Goal: Transaction & Acquisition: Purchase product/service

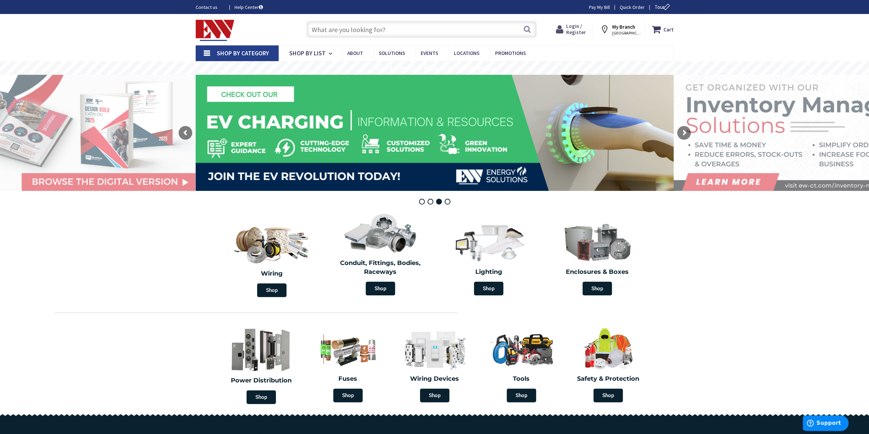
click at [574, 32] on span "Login / Register" at bounding box center [576, 29] width 20 height 13
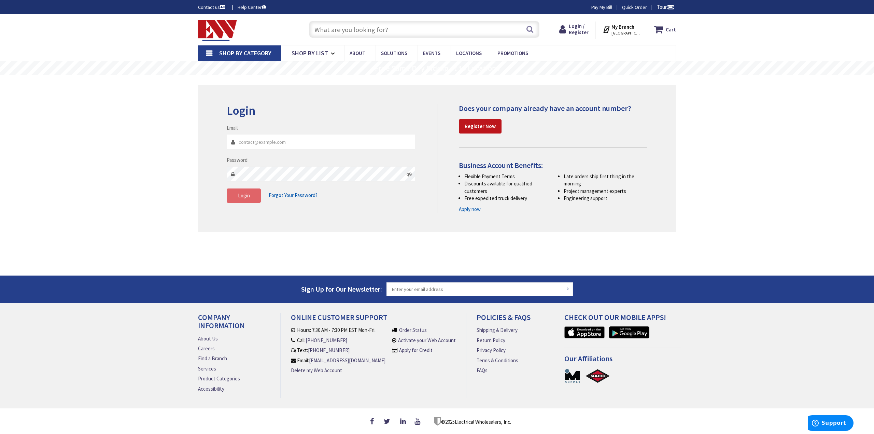
type input "[EMAIL_ADDRESS][DOMAIN_NAME]"
click at [251, 195] on button "Login" at bounding box center [244, 195] width 34 height 14
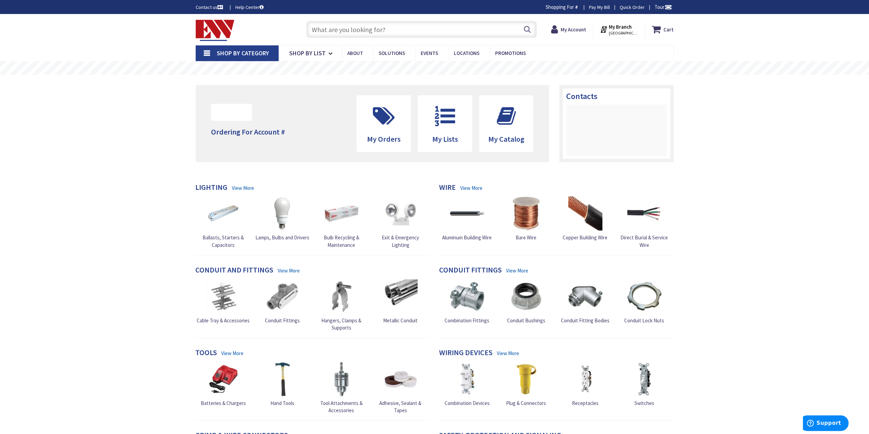
click at [386, 34] on input "text" at bounding box center [421, 29] width 230 height 17
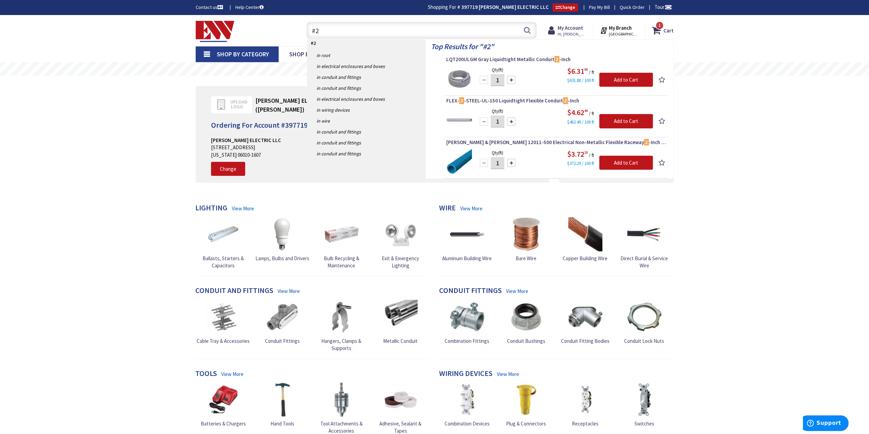
click at [365, 30] on input "#2" at bounding box center [421, 30] width 230 height 17
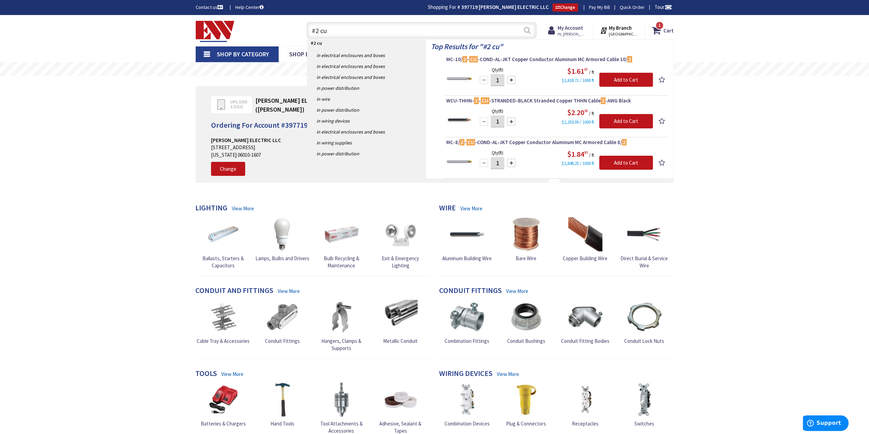
type input "#2 cu"
click at [530, 33] on button "Search" at bounding box center [527, 30] width 9 height 15
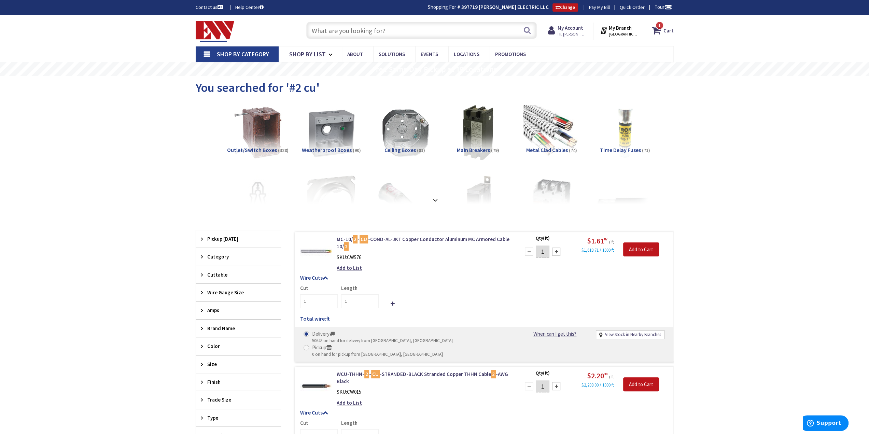
click at [398, 26] on input "text" at bounding box center [421, 30] width 230 height 17
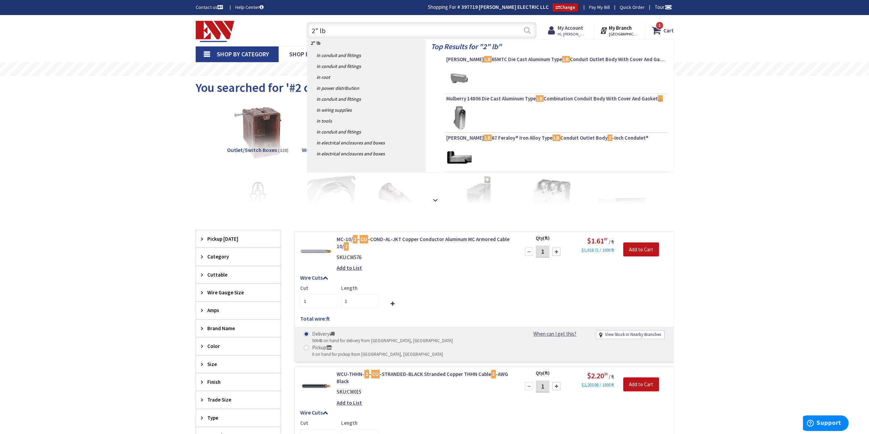
type input "2" lb"
click at [526, 34] on button "Search" at bounding box center [527, 30] width 9 height 15
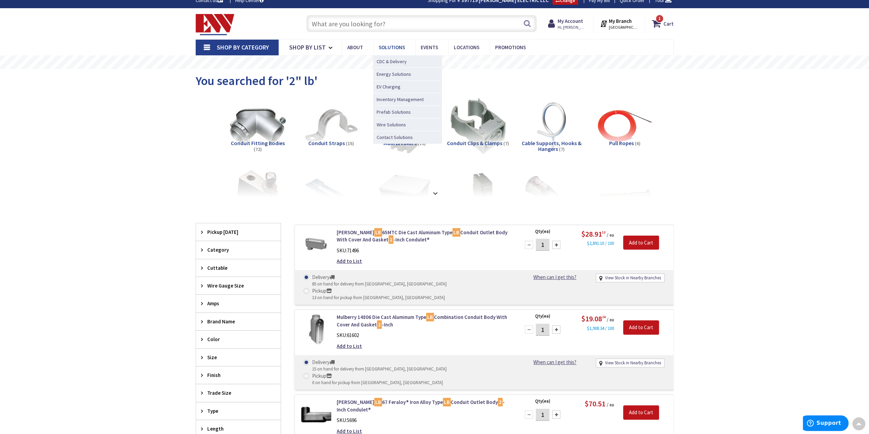
scroll to position [1, 0]
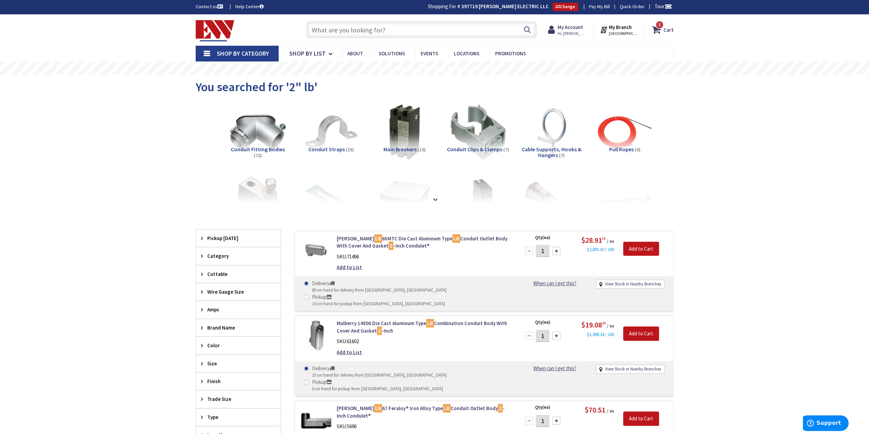
click at [383, 30] on input "text" at bounding box center [421, 29] width 230 height 17
type input "1"
click at [664, 20] on div "1 1 items Cart My Cart 1 Close 1 item Cart Subtotal $4.62 Go to Checkout" at bounding box center [618, 28] width 122 height 21
click at [664, 24] on strong "Cart" at bounding box center [668, 30] width 10 height 12
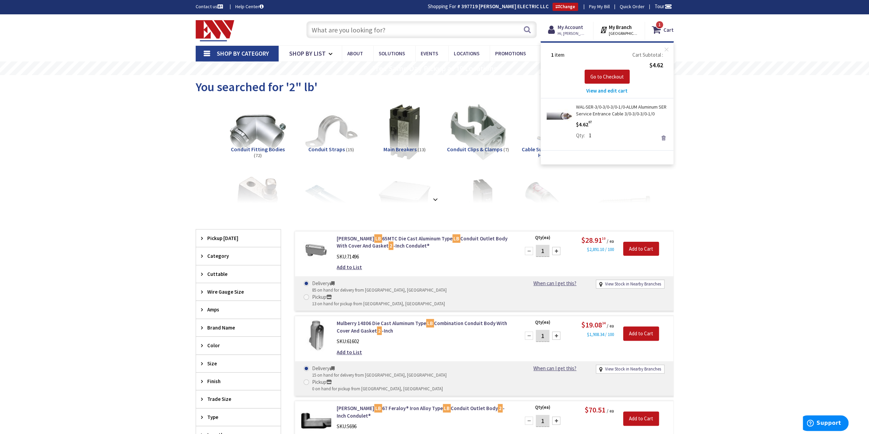
click at [640, 109] on link "WAL-SER-3/0-3/0-3/0-1/0-ALUM Aluminum SER Service Entrance Cable 3/0-3/0-3/0-1/0" at bounding box center [622, 110] width 92 height 14
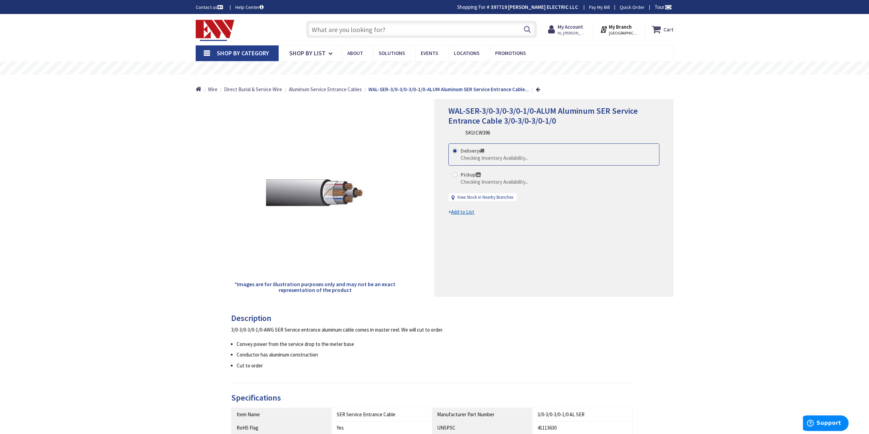
click at [660, 30] on icon at bounding box center [658, 29] width 12 height 12
click at [670, 47] on button "Close" at bounding box center [667, 49] width 14 height 14
click at [430, 31] on input "text" at bounding box center [421, 29] width 230 height 17
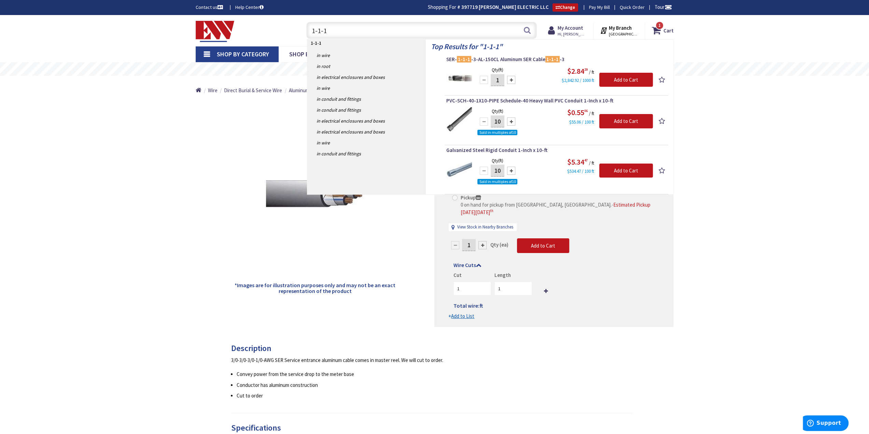
type input "1-1-1"
click at [501, 79] on input "1" at bounding box center [498, 80] width 14 height 12
click at [500, 81] on input "1" at bounding box center [498, 80] width 14 height 12
type input "100"
click at [619, 78] on input "Add to Cart" at bounding box center [626, 80] width 54 height 14
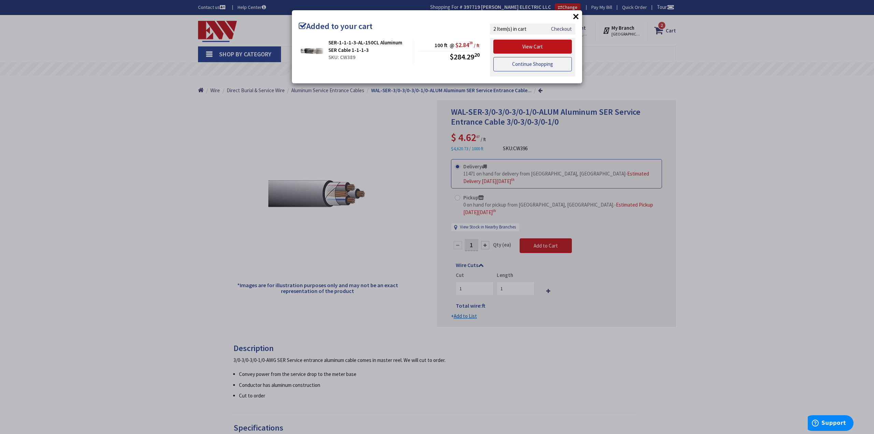
click at [542, 62] on link "Continue Shopping" at bounding box center [532, 64] width 79 height 14
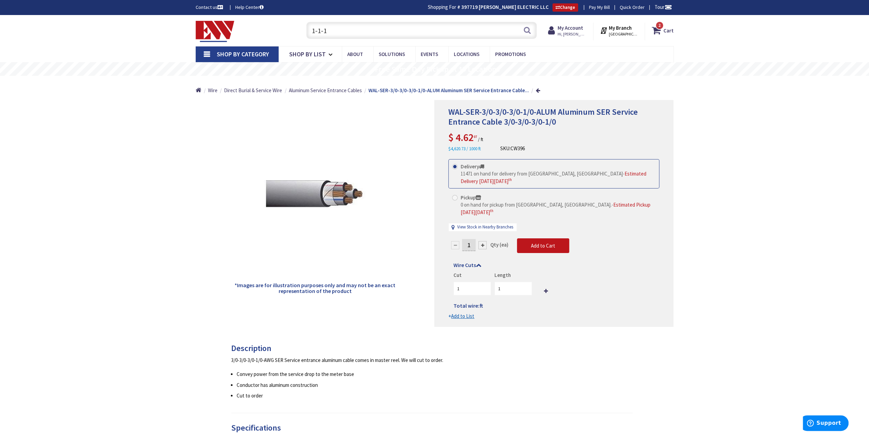
click at [413, 31] on input "1-1-1" at bounding box center [421, 30] width 230 height 17
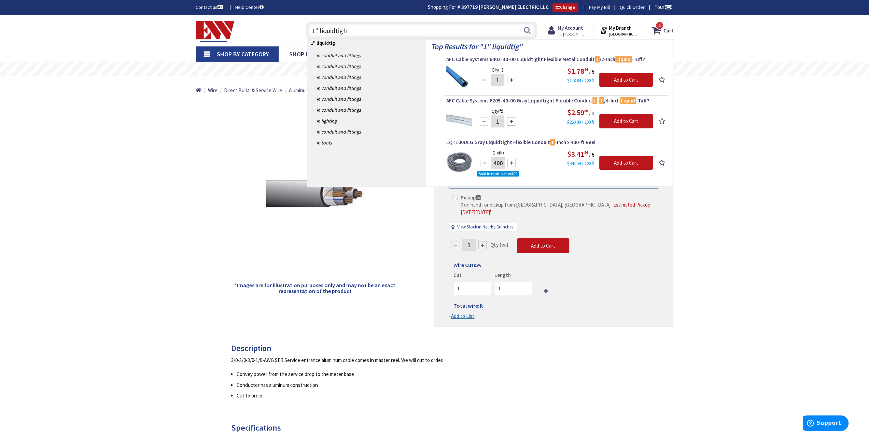
type input "1" liquidtight"
